Goal: Task Accomplishment & Management: Manage account settings

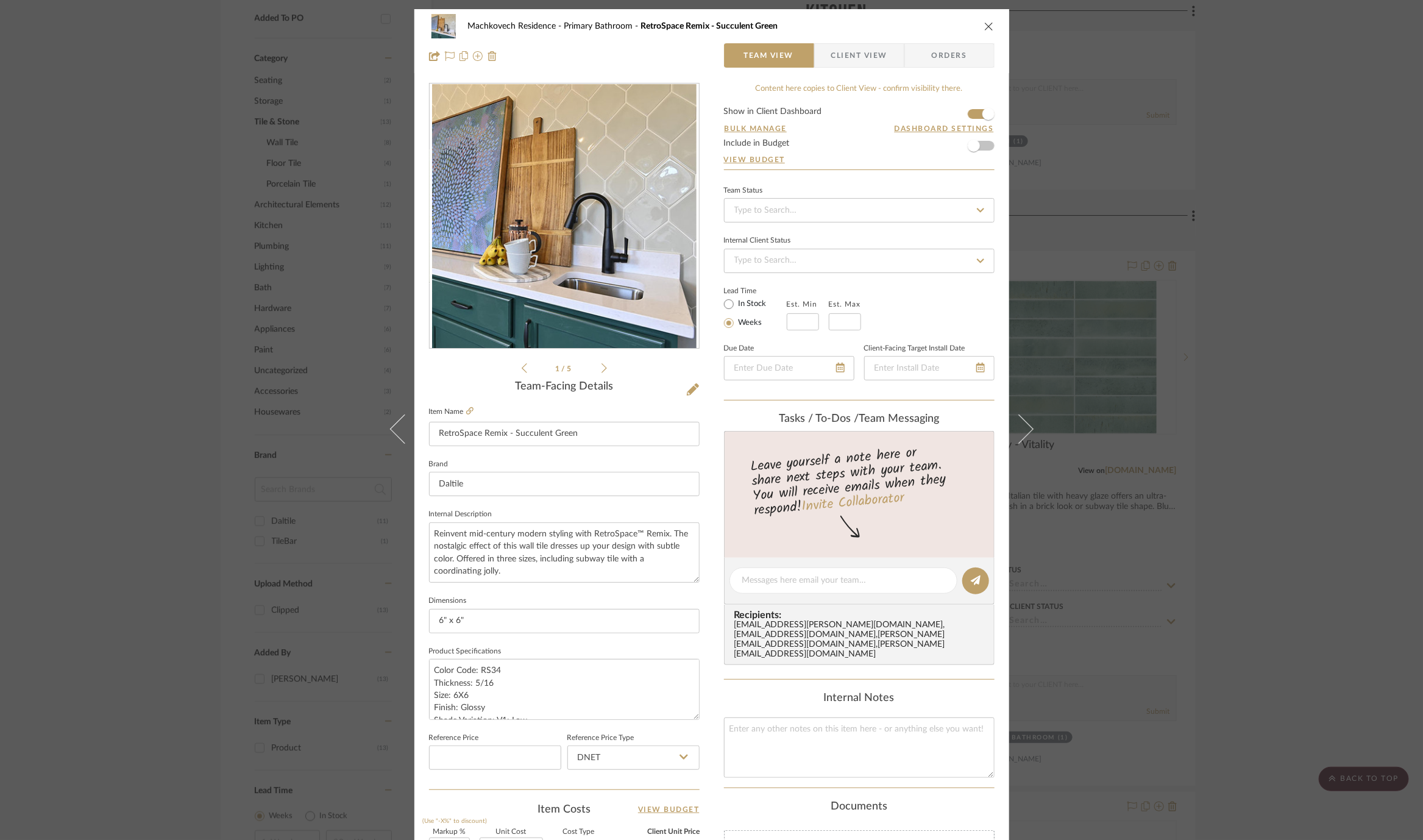
click at [277, 348] on div "Machkovech Residence Primary Bathroom RetroSpace Remix - Succulent Green Team V…" at bounding box center [711, 420] width 1423 height 840
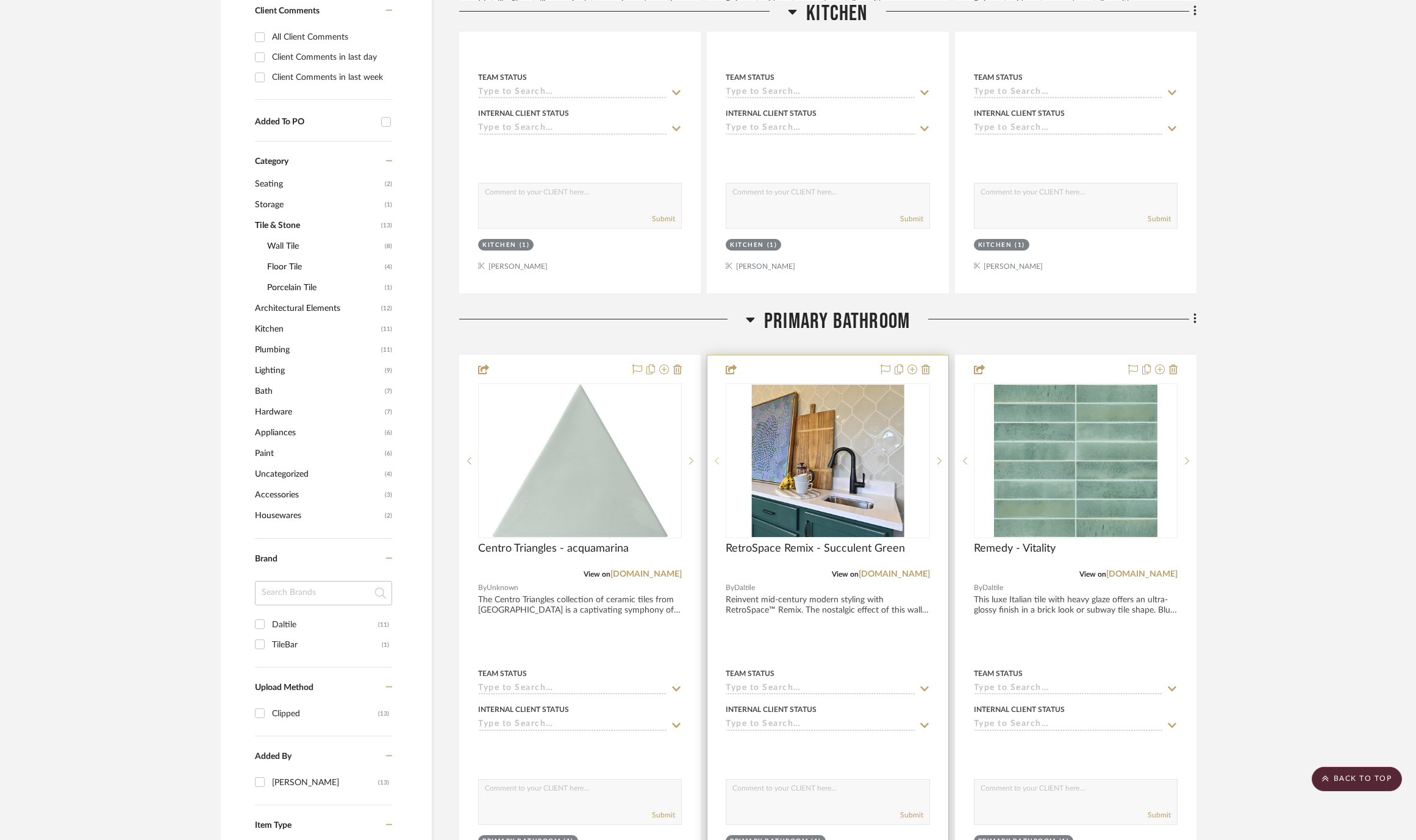
scroll to position [588, 0]
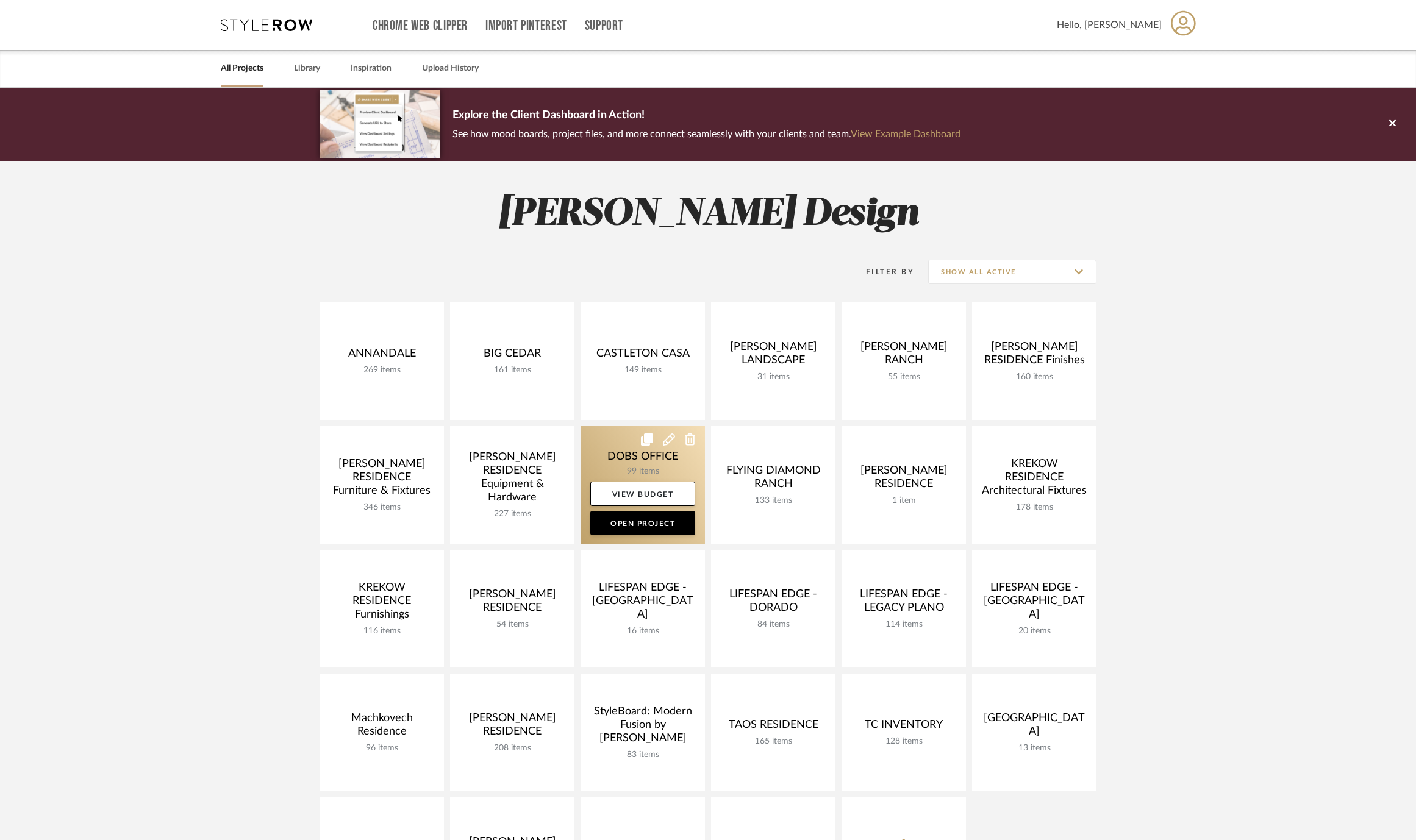
click at [616, 454] on link at bounding box center [643, 485] width 124 height 118
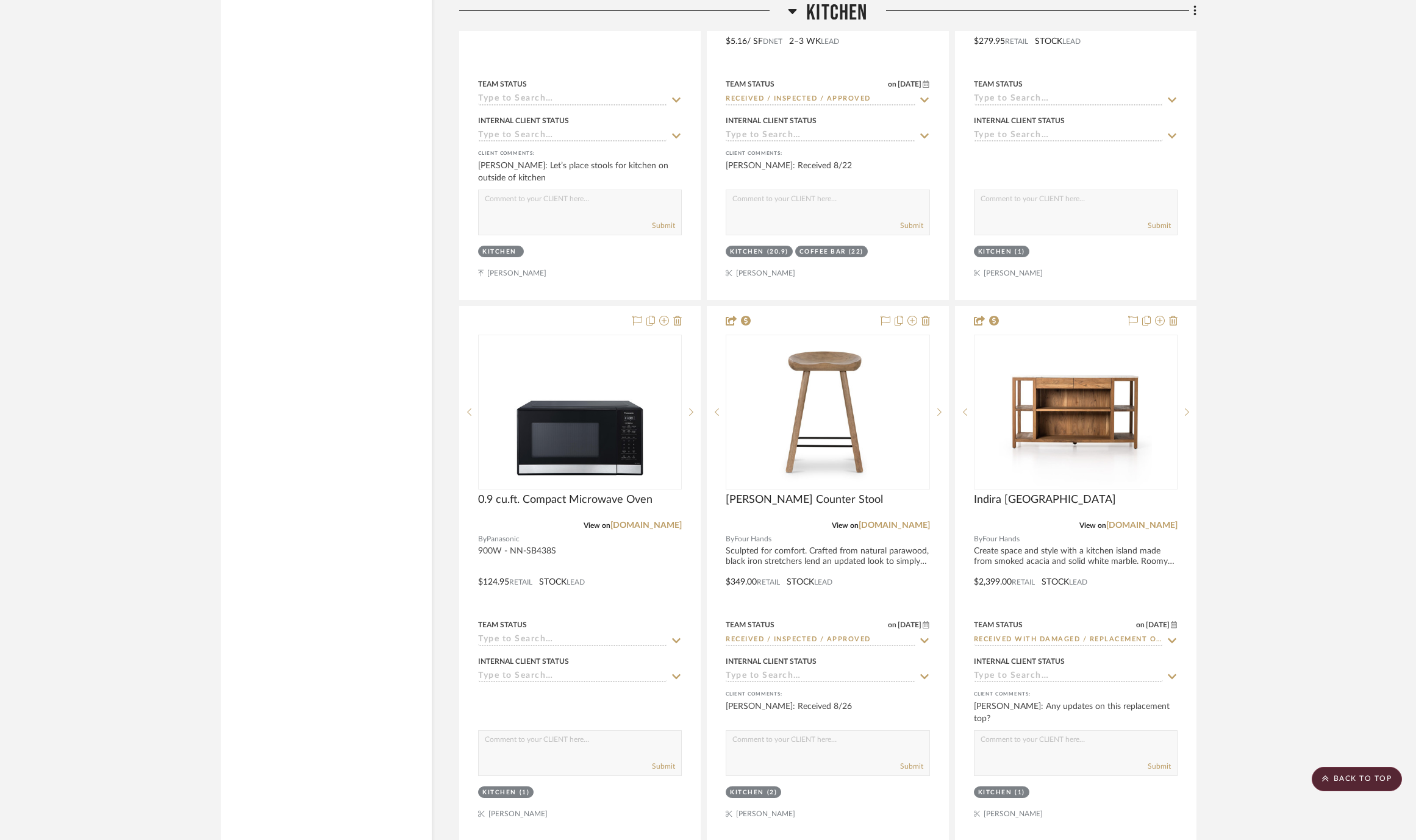
scroll to position [5214, 0]
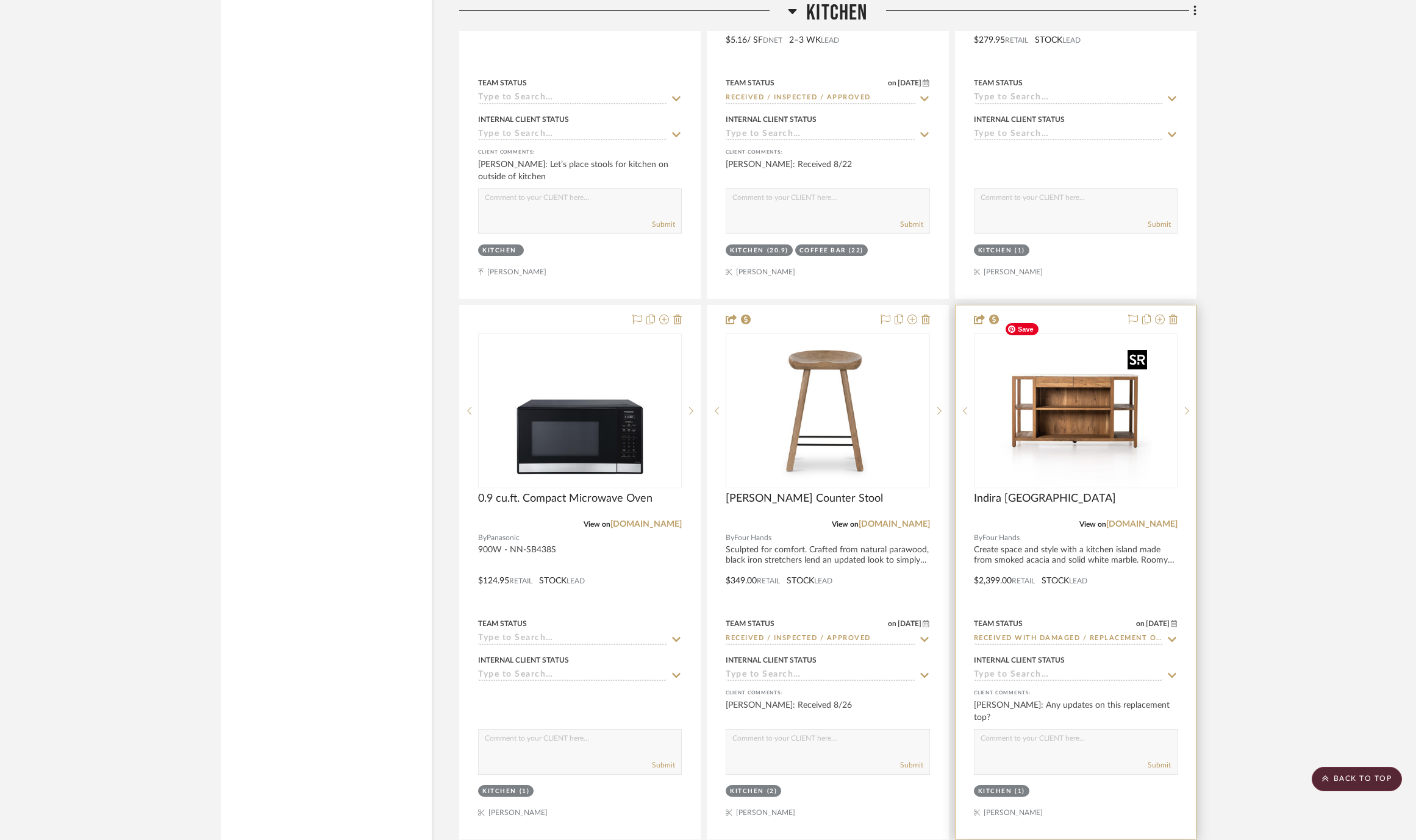
click at [1098, 412] on img "0" at bounding box center [1076, 411] width 153 height 152
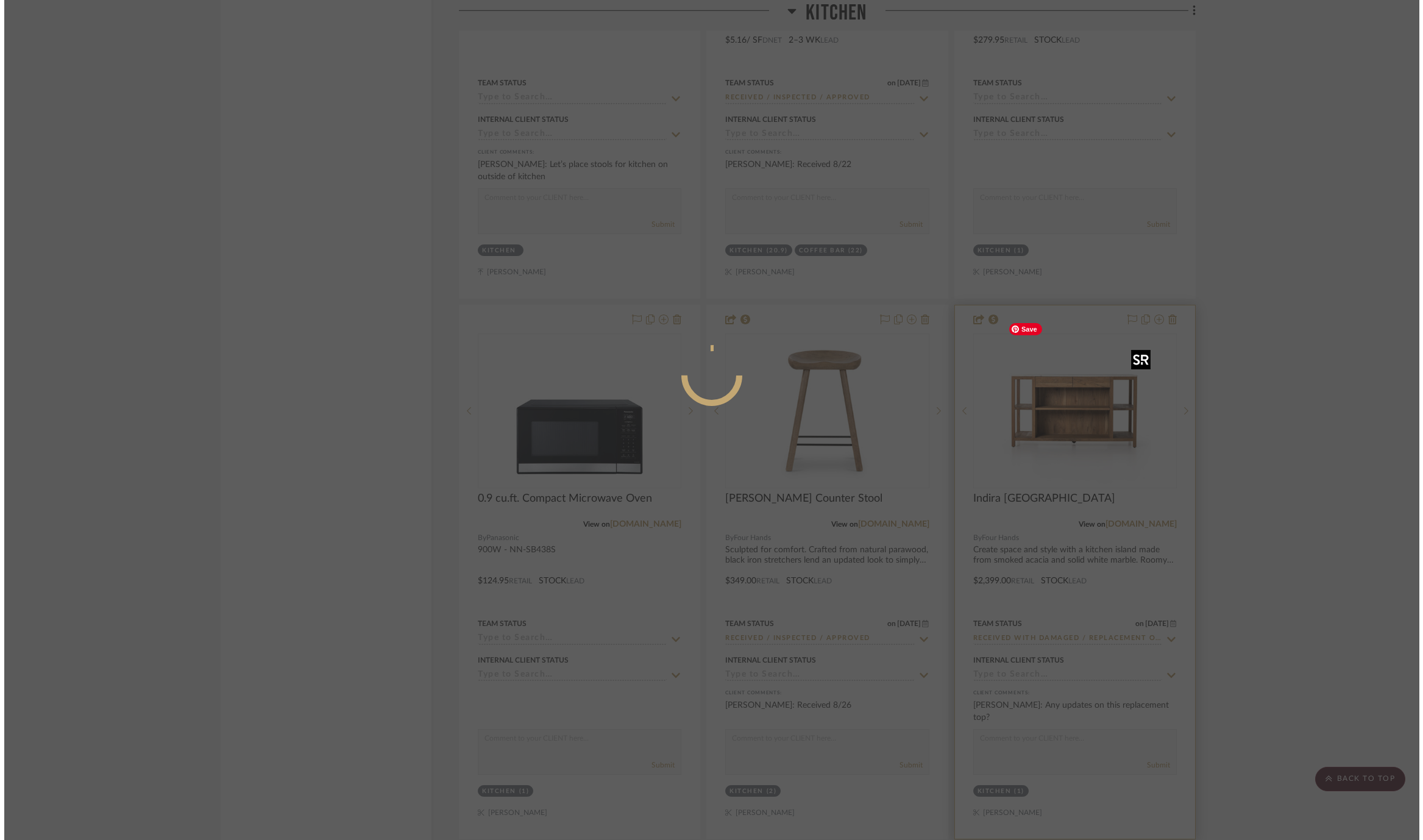
scroll to position [0, 0]
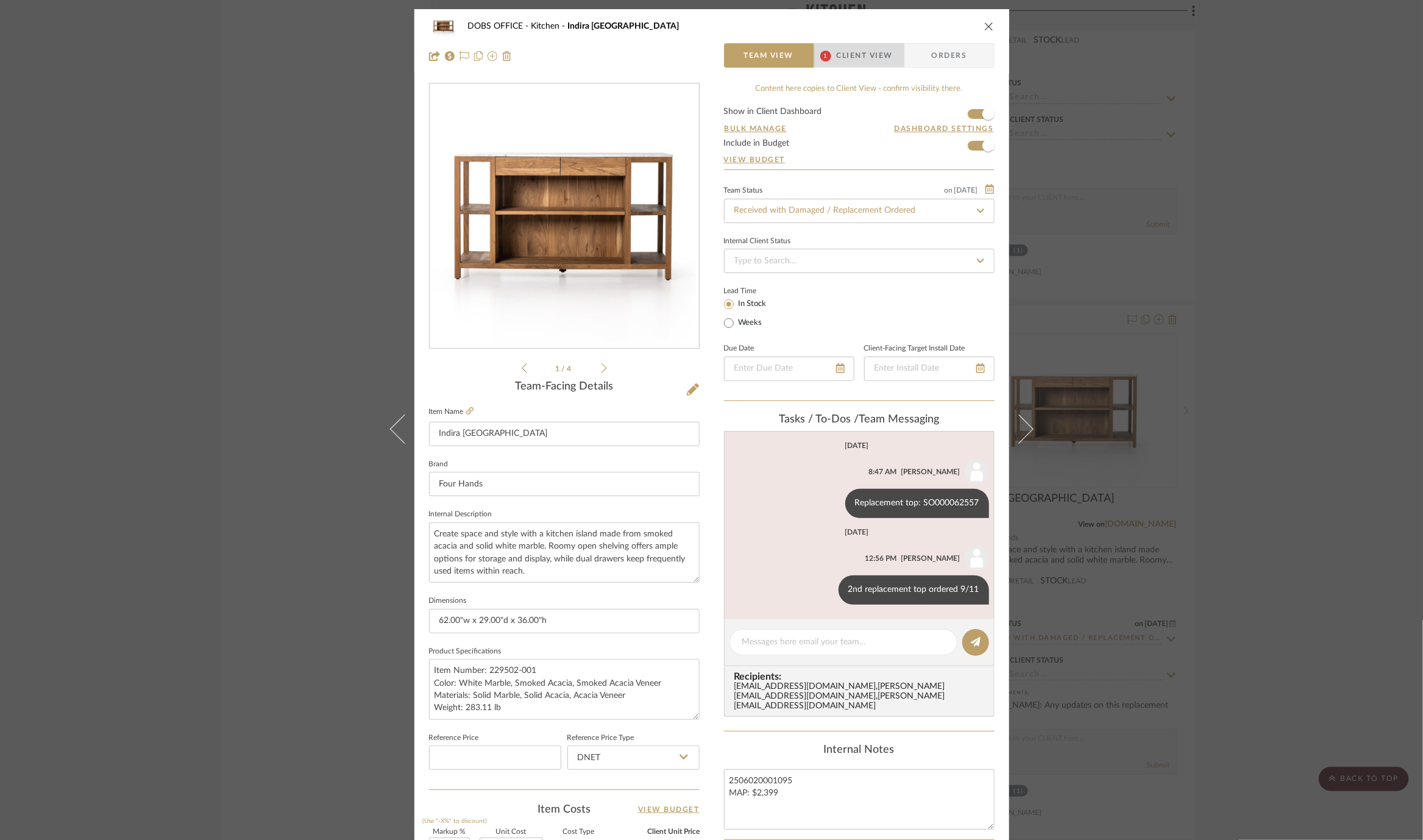
click at [861, 60] on span "Client View" at bounding box center [865, 55] width 56 height 24
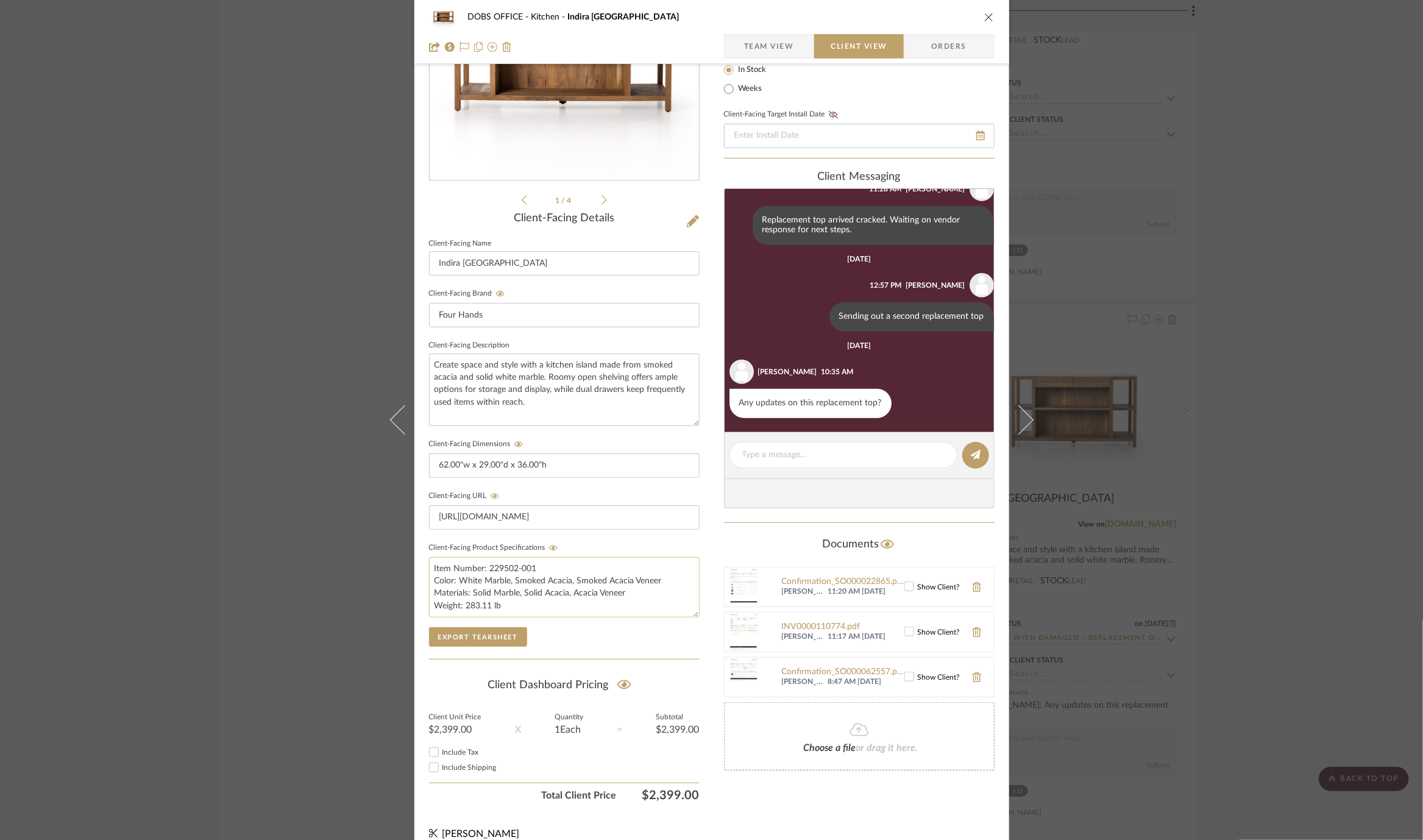
scroll to position [523, 0]
click at [1204, 619] on div "DOBS OFFICE Kitchen Indira Kitchen Island Team View Client View Orders 1 / 4 Cl…" at bounding box center [711, 420] width 1423 height 840
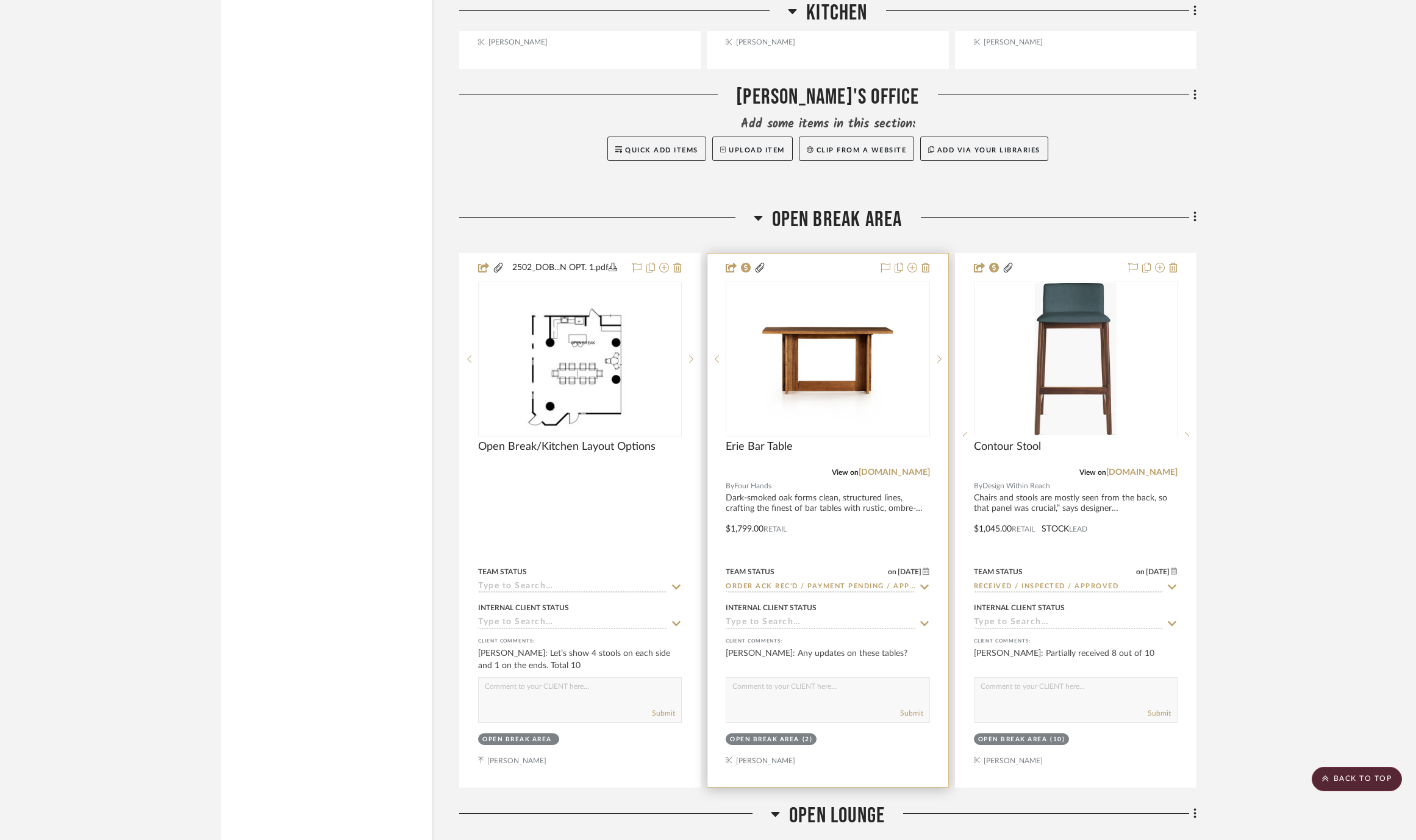
scroll to position [5988, 0]
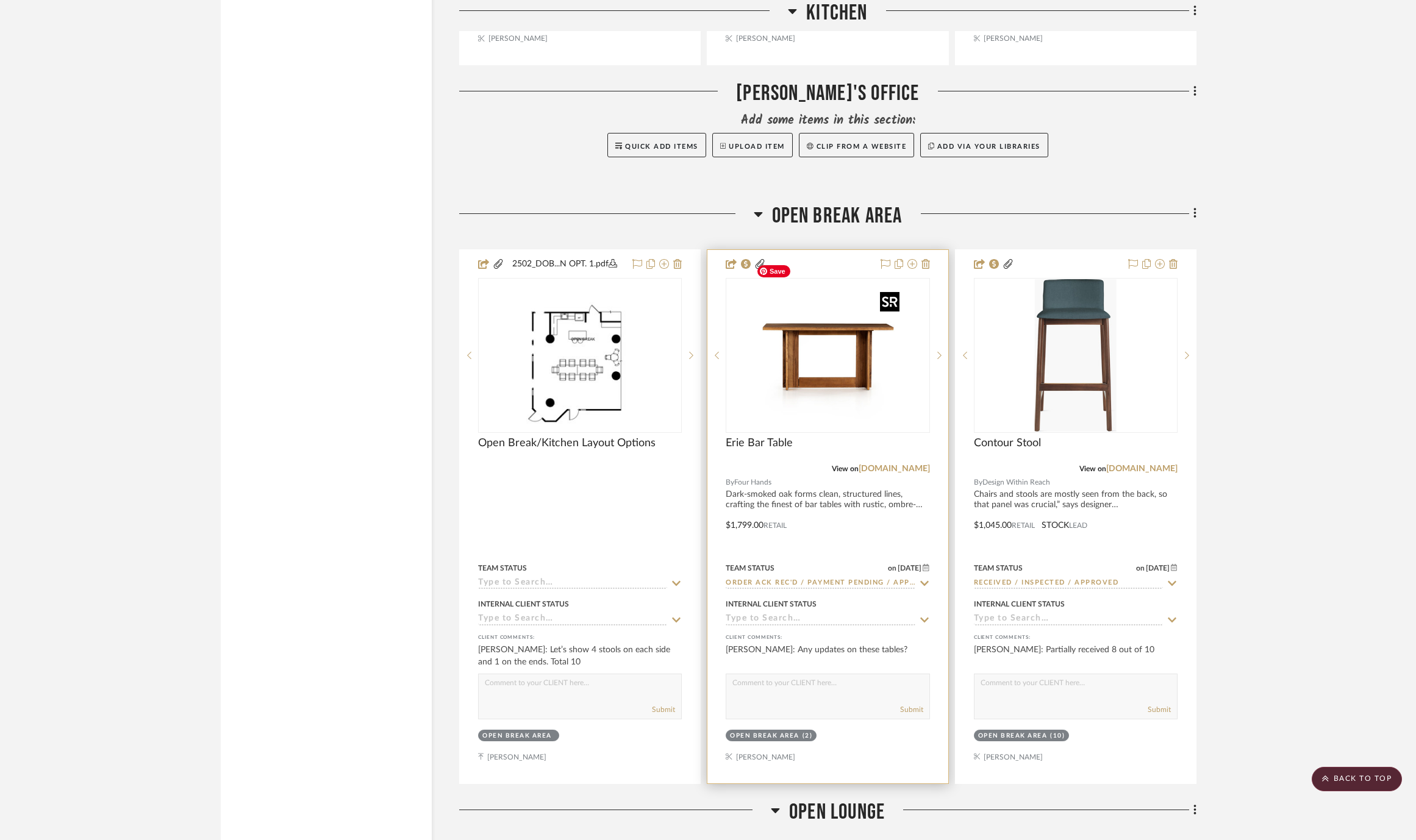
click at [838, 402] on img "0" at bounding box center [828, 356] width 153 height 152
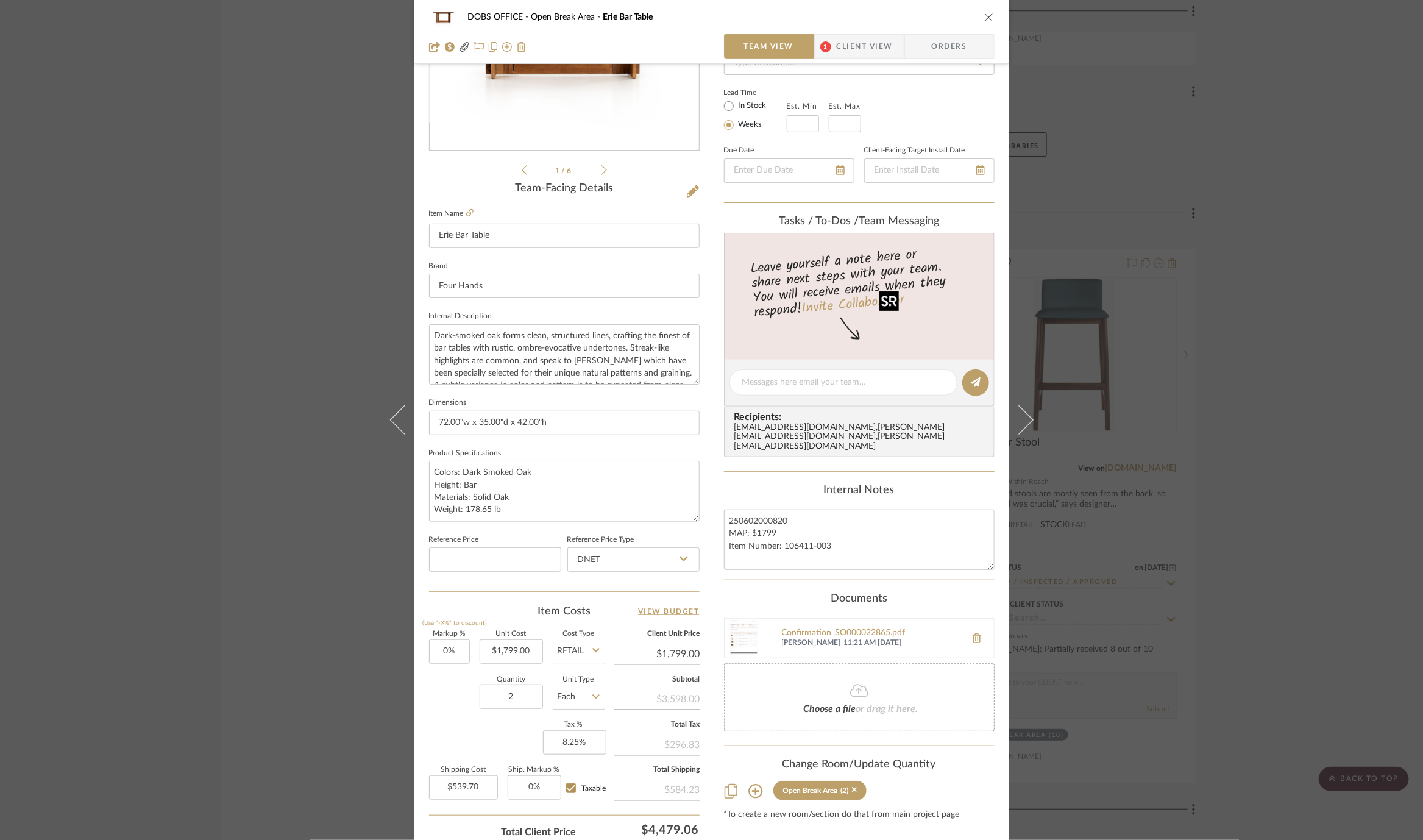
scroll to position [291, 0]
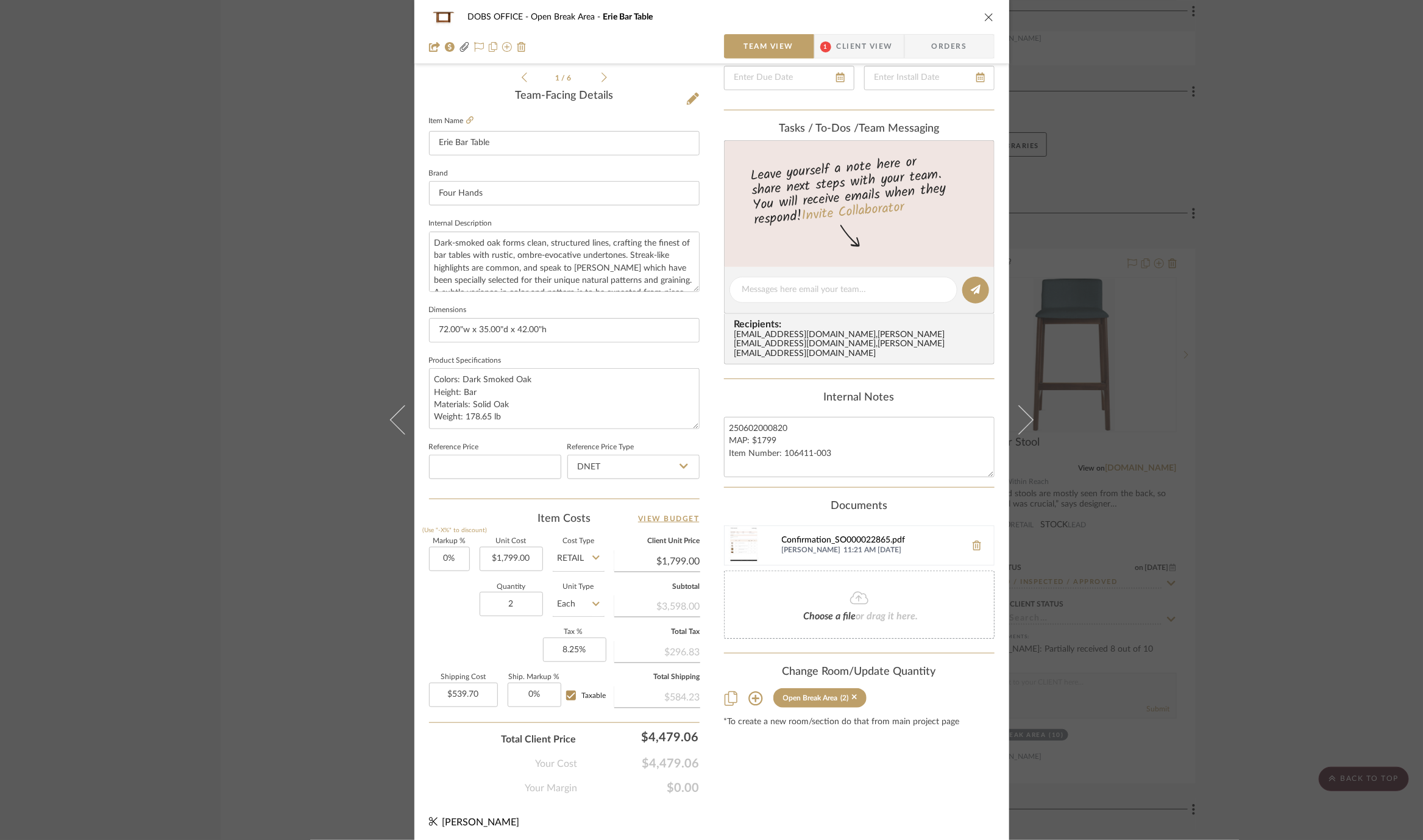
click at [836, 536] on div "Confirmation_SO000022865.pdf" at bounding box center [871, 541] width 178 height 10
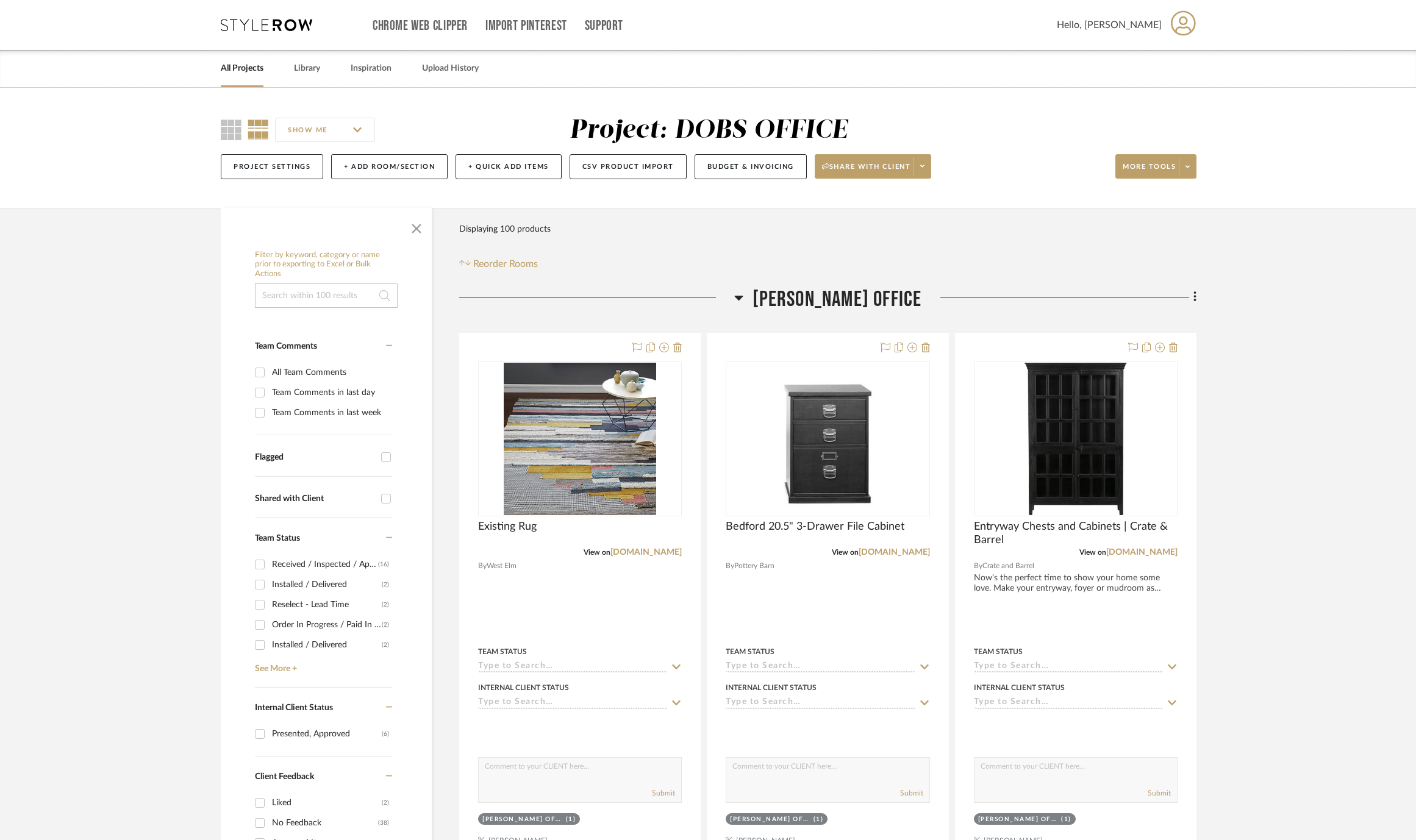
click at [314, 414] on div "Team Comments in last week" at bounding box center [330, 412] width 117 height 19
click at [269, 414] on input "Team Comments in last week" at bounding box center [259, 412] width 19 height 19
checkbox input "true"
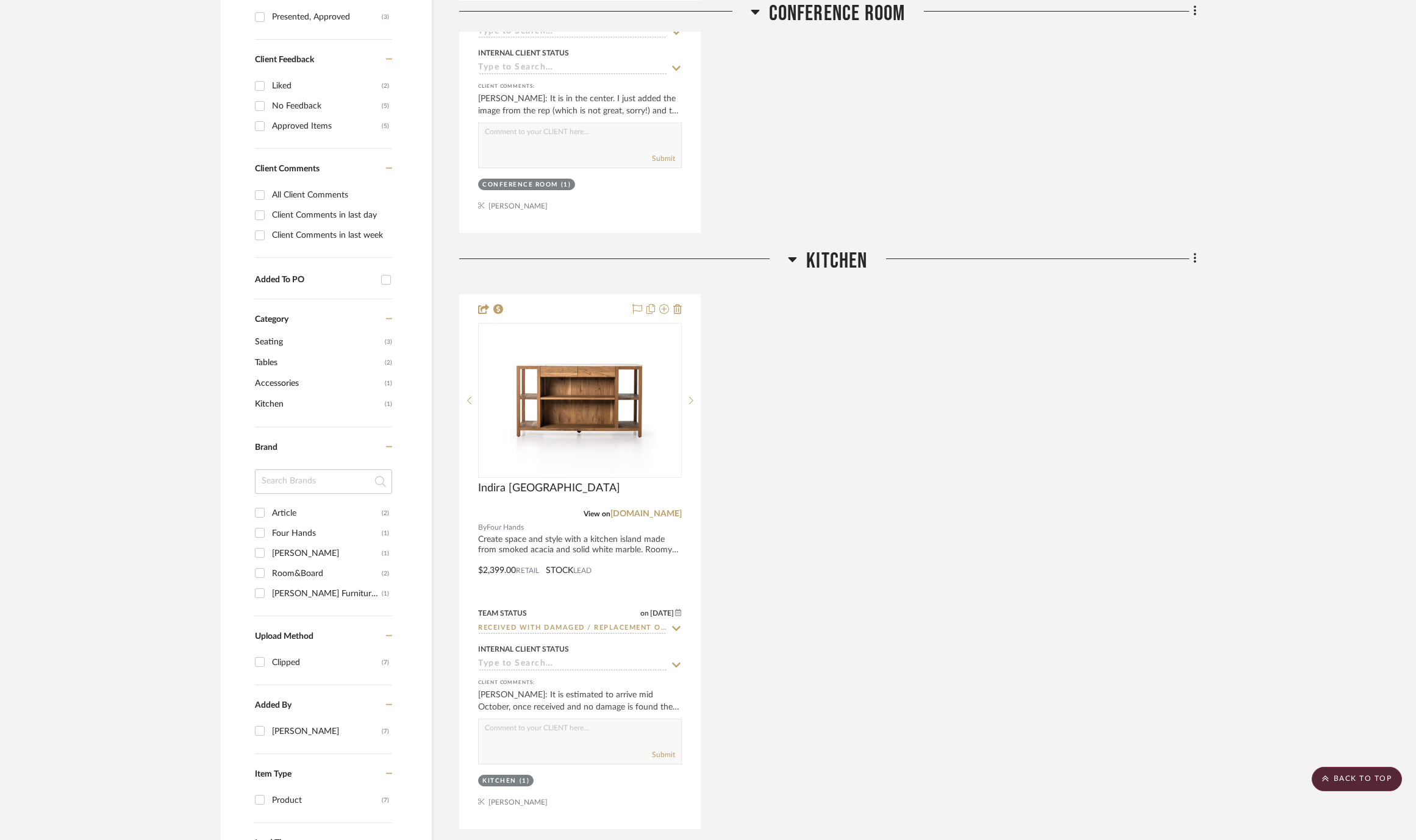
scroll to position [694, 0]
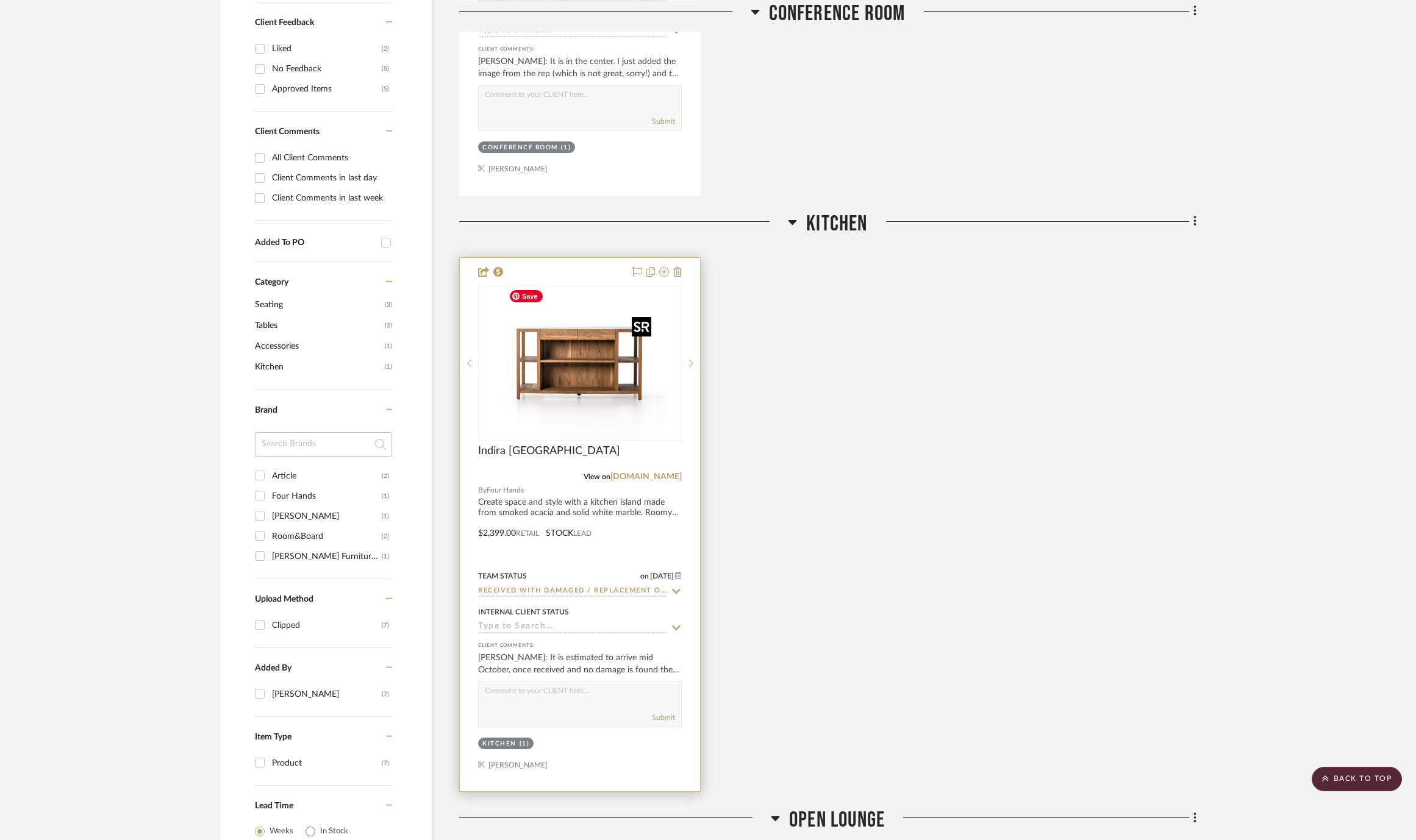
click at [602, 379] on div at bounding box center [580, 363] width 204 height 155
click at [606, 431] on img "0" at bounding box center [580, 363] width 153 height 152
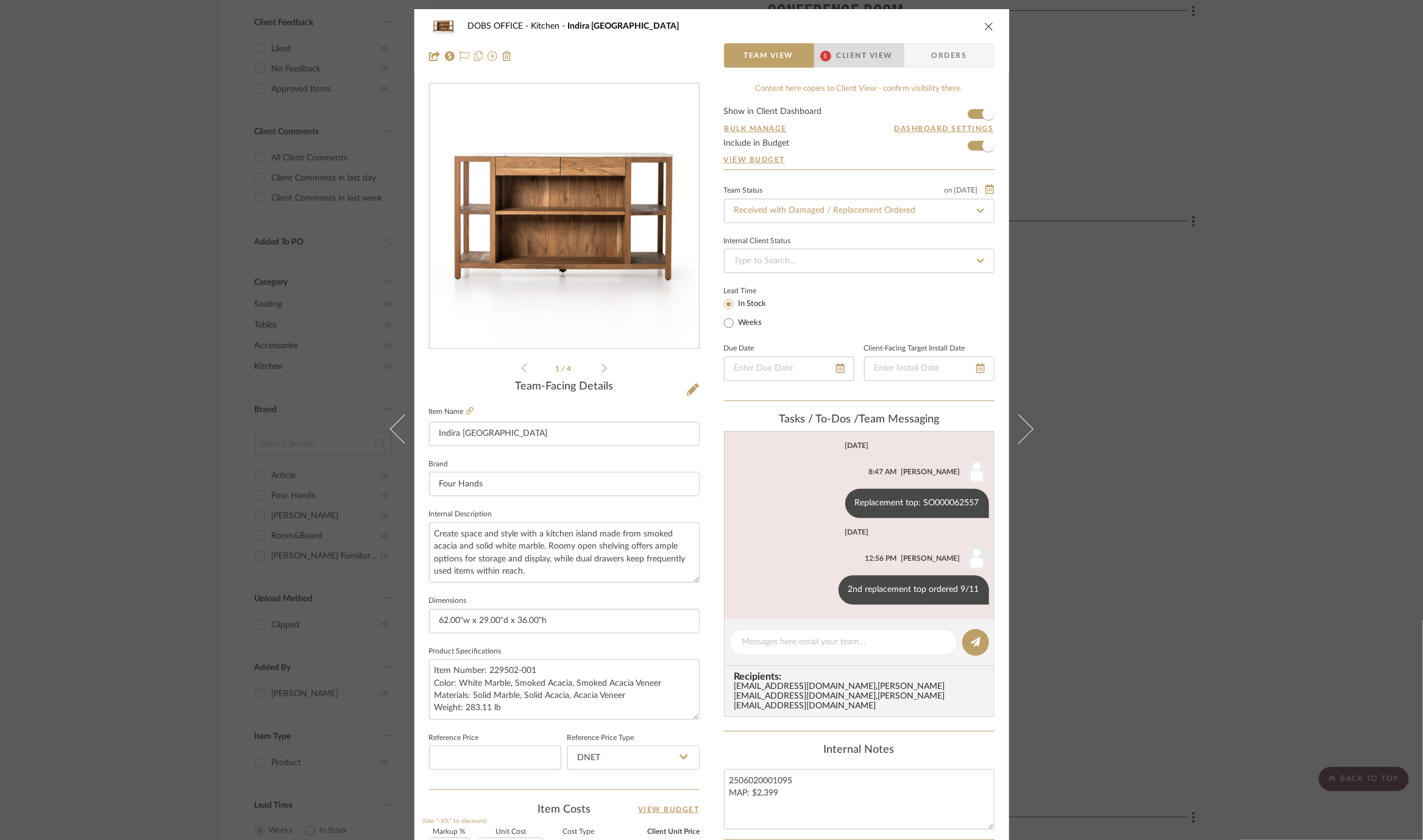
click at [869, 43] on span "Client View" at bounding box center [865, 55] width 56 height 24
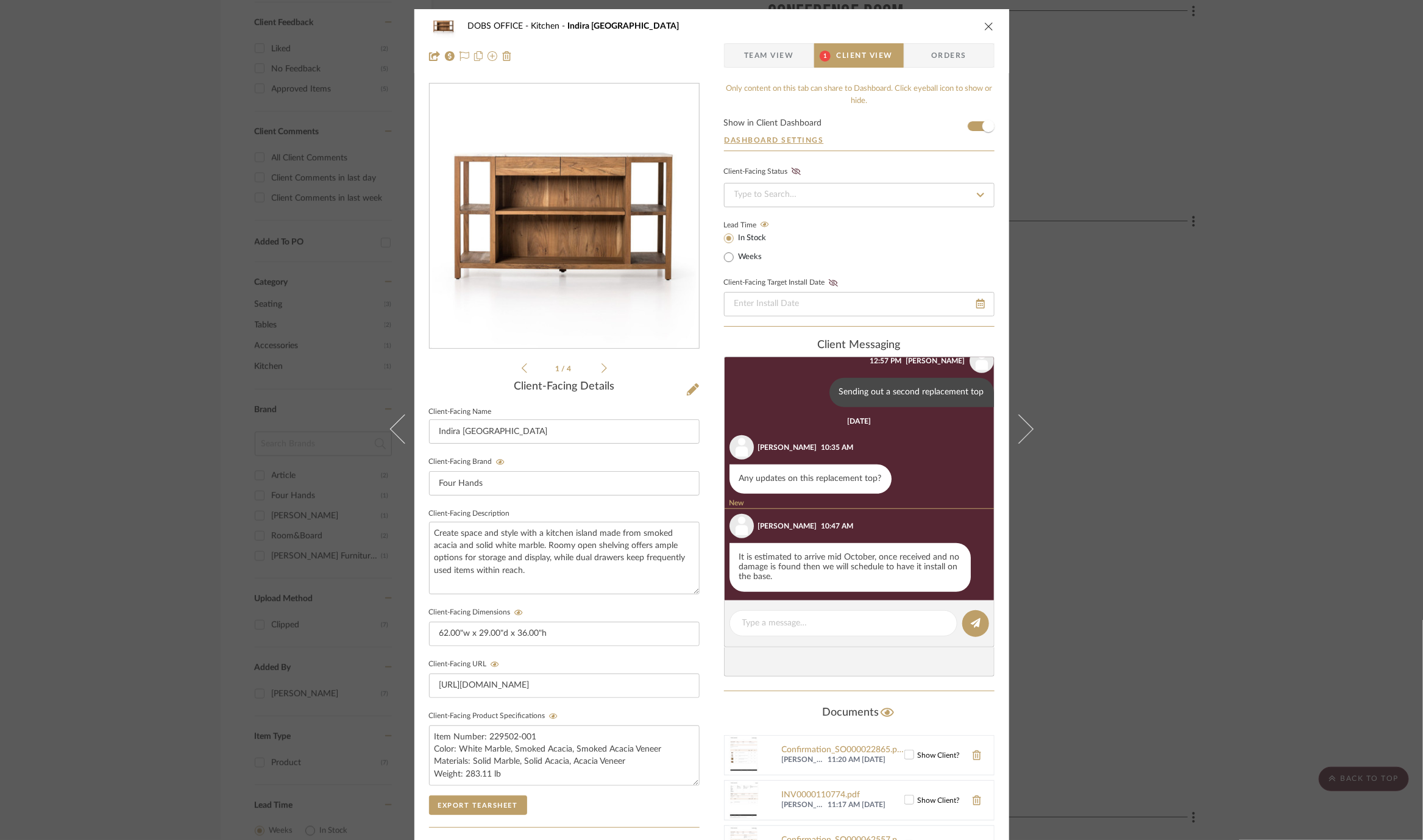
scroll to position [621, 0]
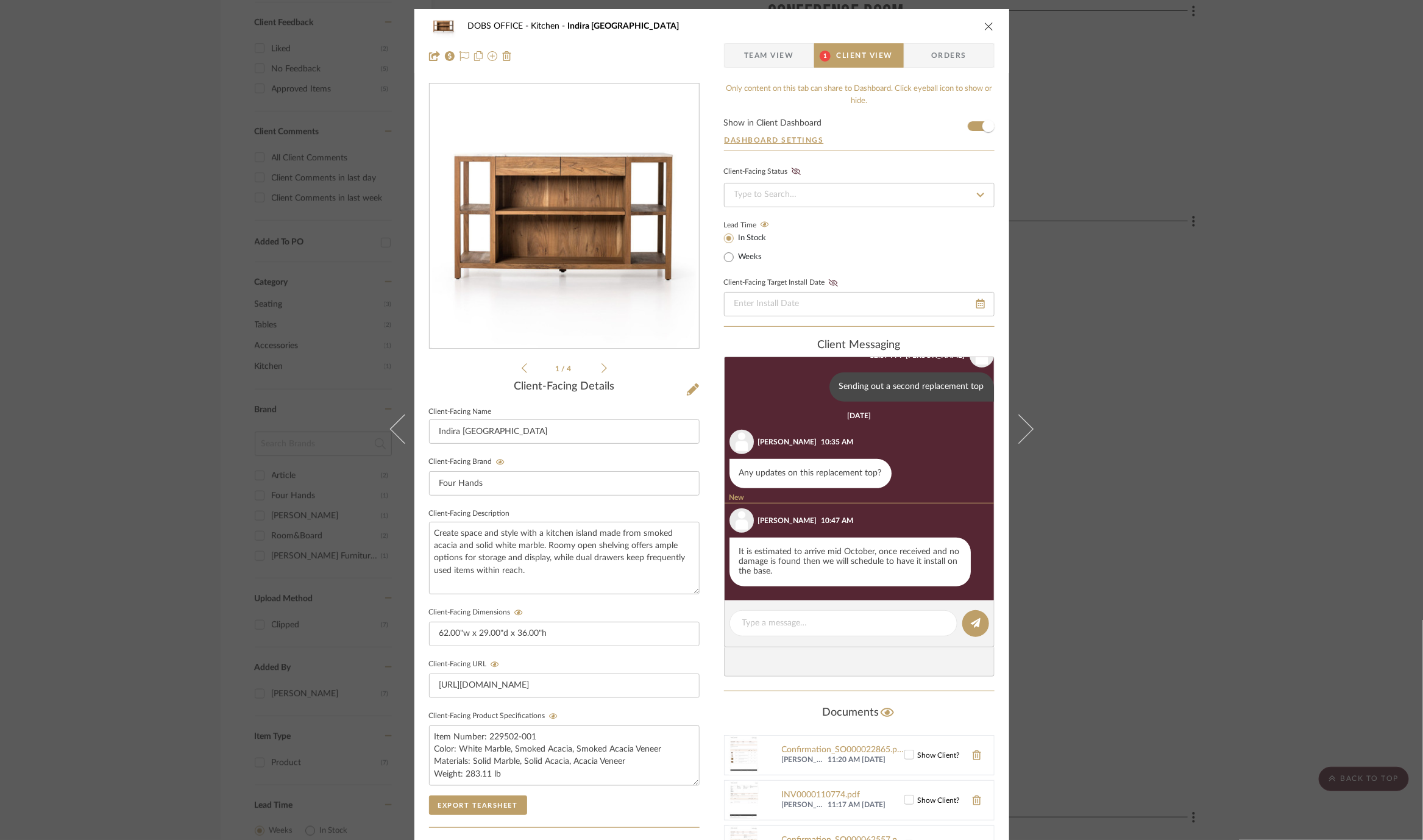
click at [1148, 452] on div "DOBS OFFICE Kitchen Indira Kitchen Island Team View 1 Client View Orders 1 / 4 …" at bounding box center [711, 420] width 1423 height 840
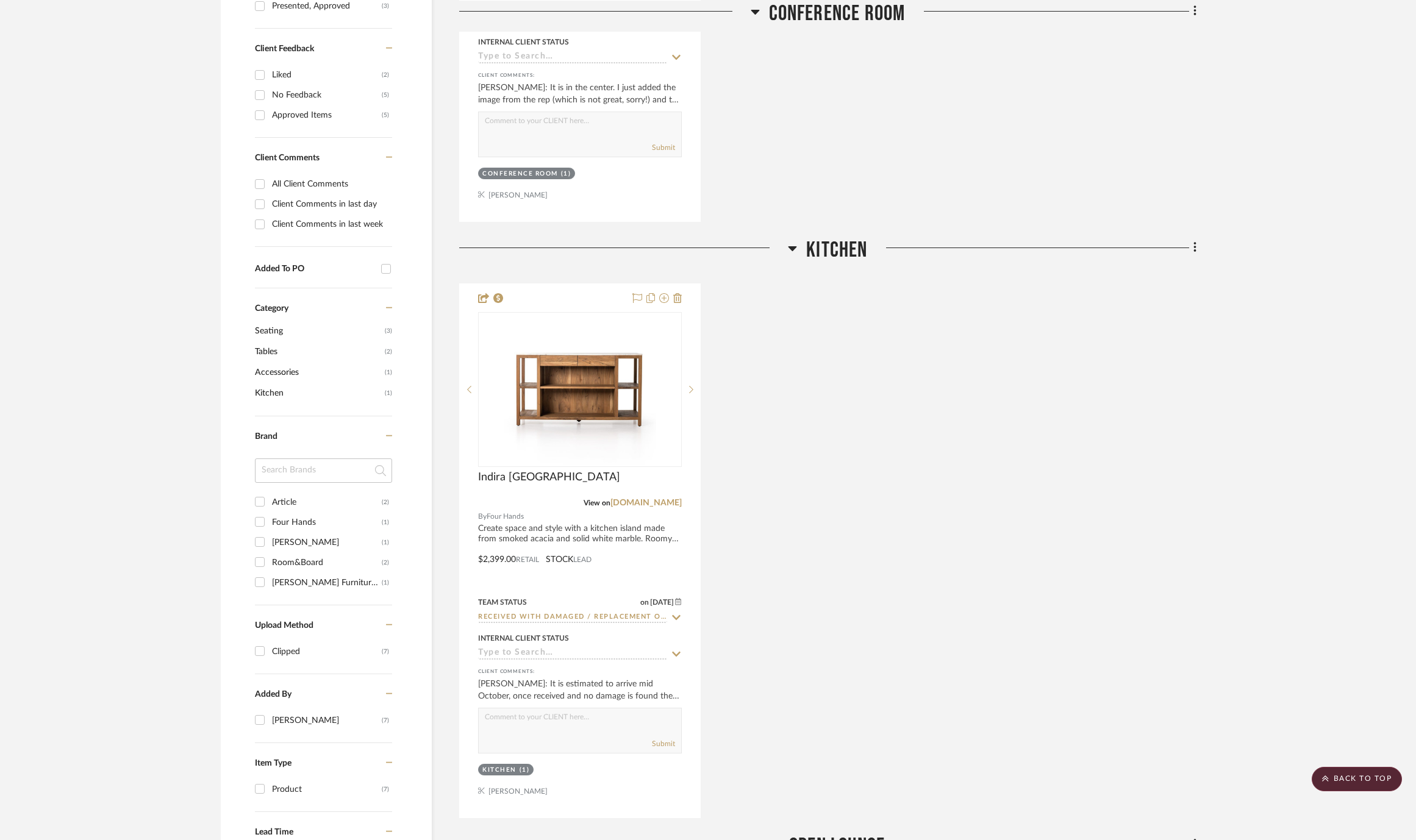
scroll to position [0, 0]
